Goal: Task Accomplishment & Management: Check status

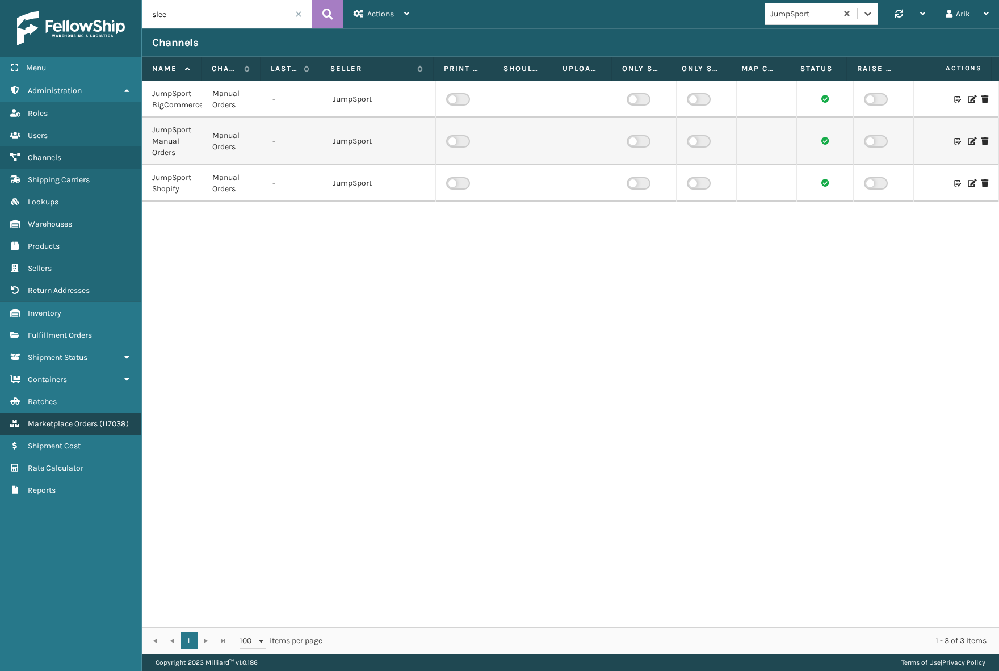
click at [79, 426] on span "Marketplace Orders" at bounding box center [63, 424] width 70 height 10
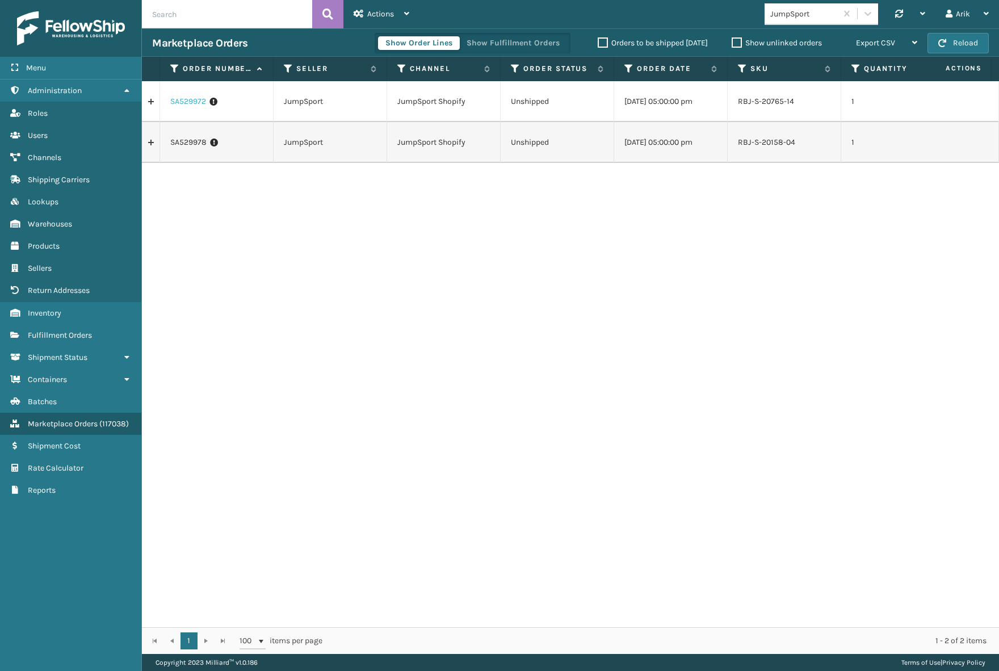
click at [191, 97] on link "SA529972" at bounding box center [188, 101] width 36 height 11
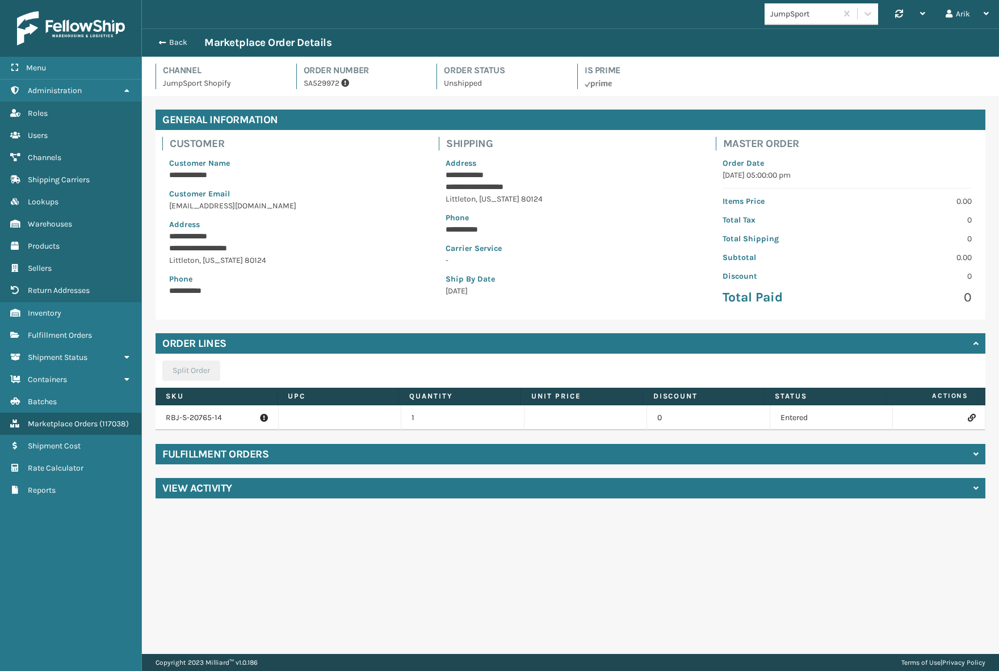
click at [194, 418] on p "RBJ-S-20765-14" at bounding box center [217, 417] width 102 height 11
copy p "RBJ-S-20765-14"
click at [161, 40] on span "button" at bounding box center [160, 43] width 7 height 8
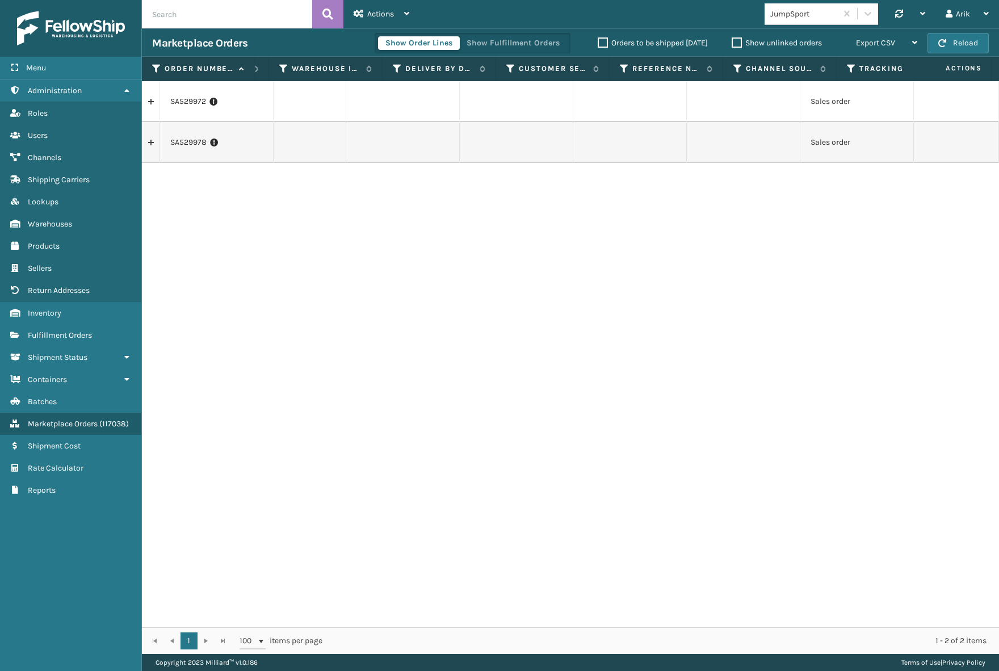
scroll to position [0, 1296]
click at [966, 109] on td at bounding box center [955, 101] width 85 height 41
click at [153, 139] on link at bounding box center [151, 142] width 18 height 18
click at [149, 141] on link at bounding box center [151, 142] width 18 height 18
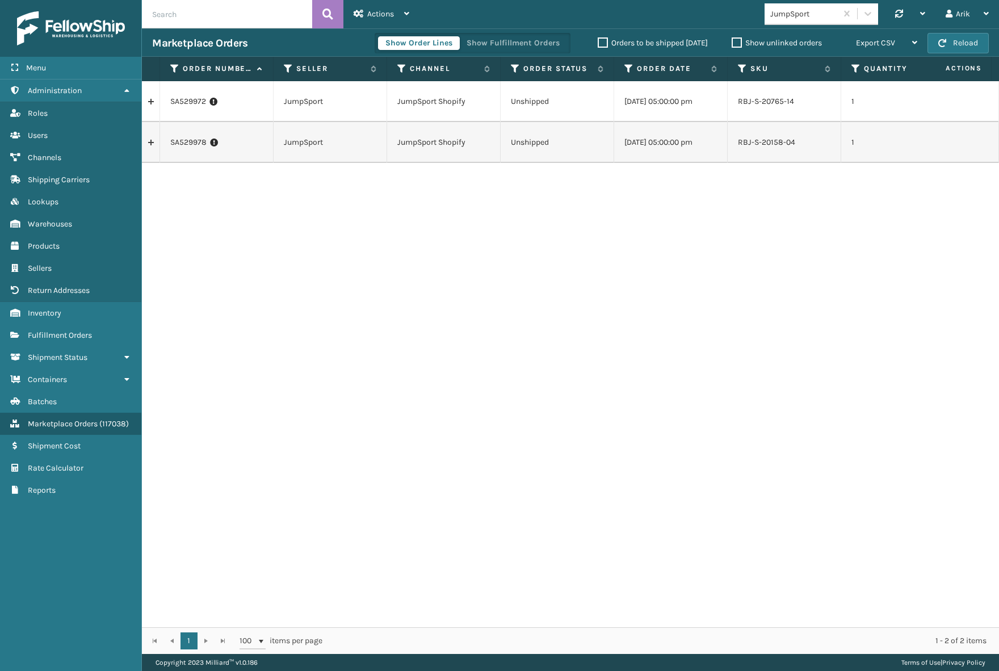
drag, startPoint x: 225, startPoint y: 169, endPoint x: 220, endPoint y: 163, distance: 7.6
click at [226, 169] on div "SA529972 JumpSport JumpSport Shopify Unshipped [DATE] 05:00:00 pm RBJ-S-20765-1…" at bounding box center [570, 354] width 857 height 546
click at [194, 138] on link "SA529978" at bounding box center [188, 142] width 36 height 11
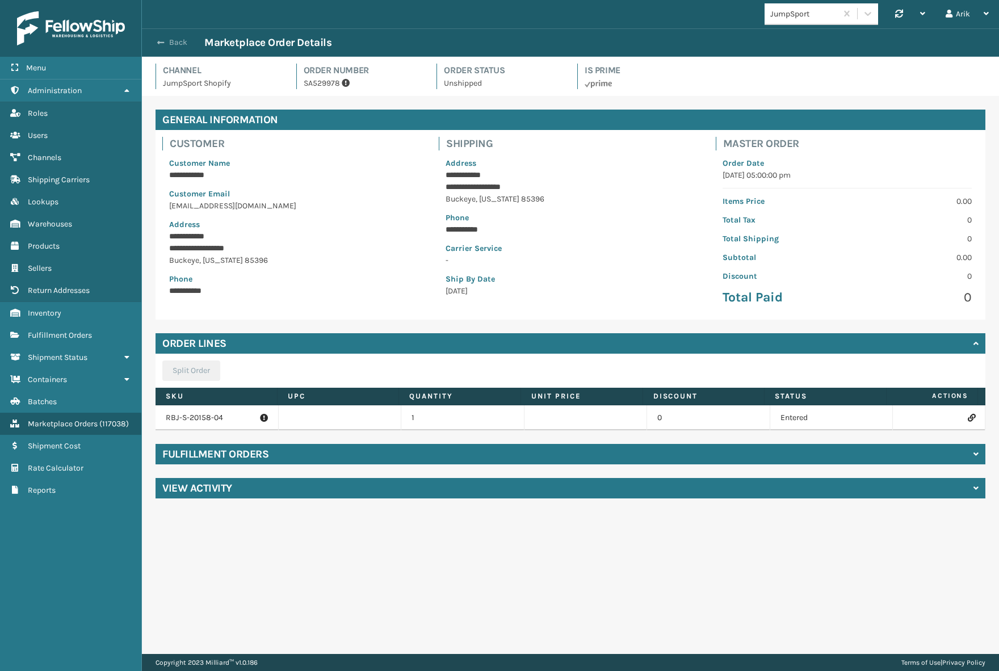
click at [167, 40] on button "Back" at bounding box center [178, 42] width 52 height 10
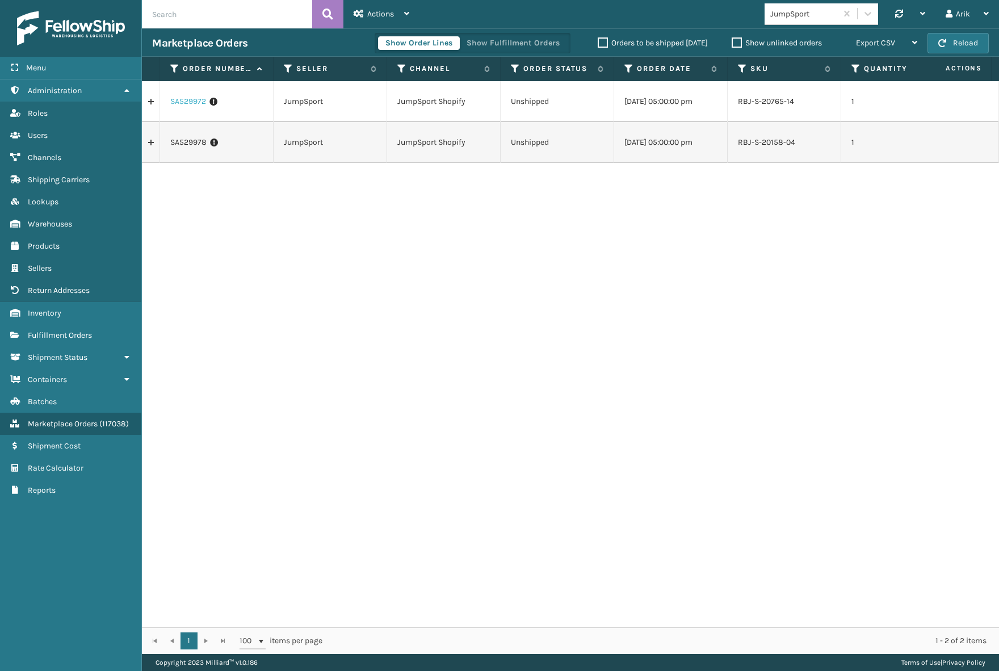
click at [191, 99] on link "SA529972" at bounding box center [188, 101] width 36 height 11
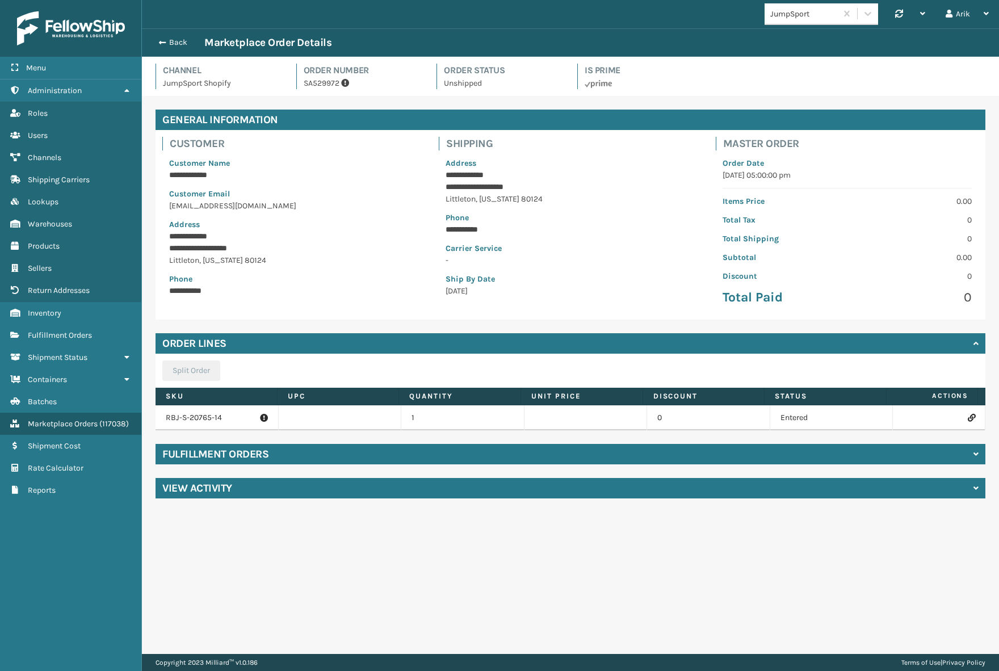
click at [255, 302] on div "**********" at bounding box center [293, 226] width 263 height 153
click at [191, 418] on p "RBJ-S-20765-14" at bounding box center [217, 417] width 102 height 11
